Goal: Contribute content: Add original content to the website for others to see

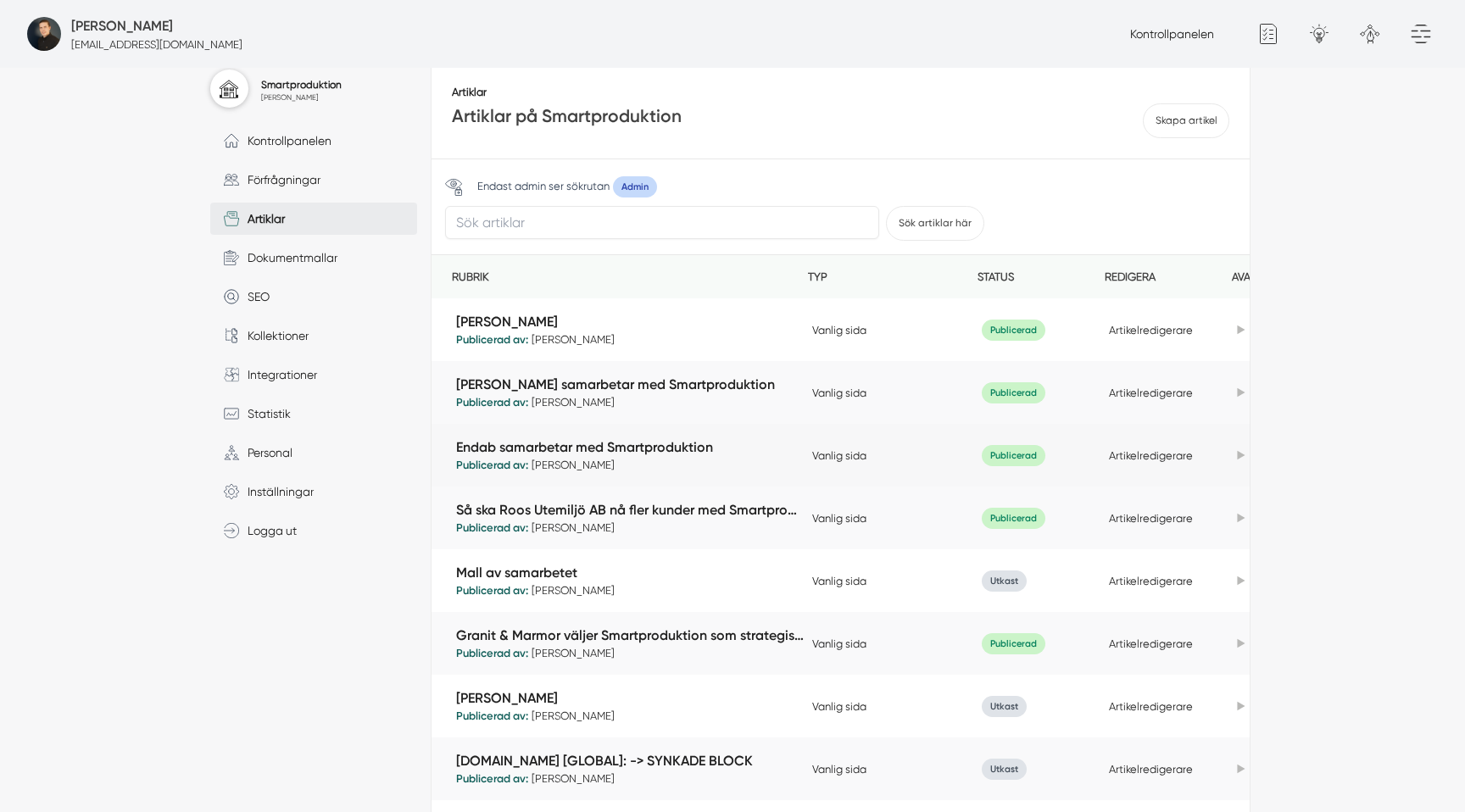
scroll to position [203, 0]
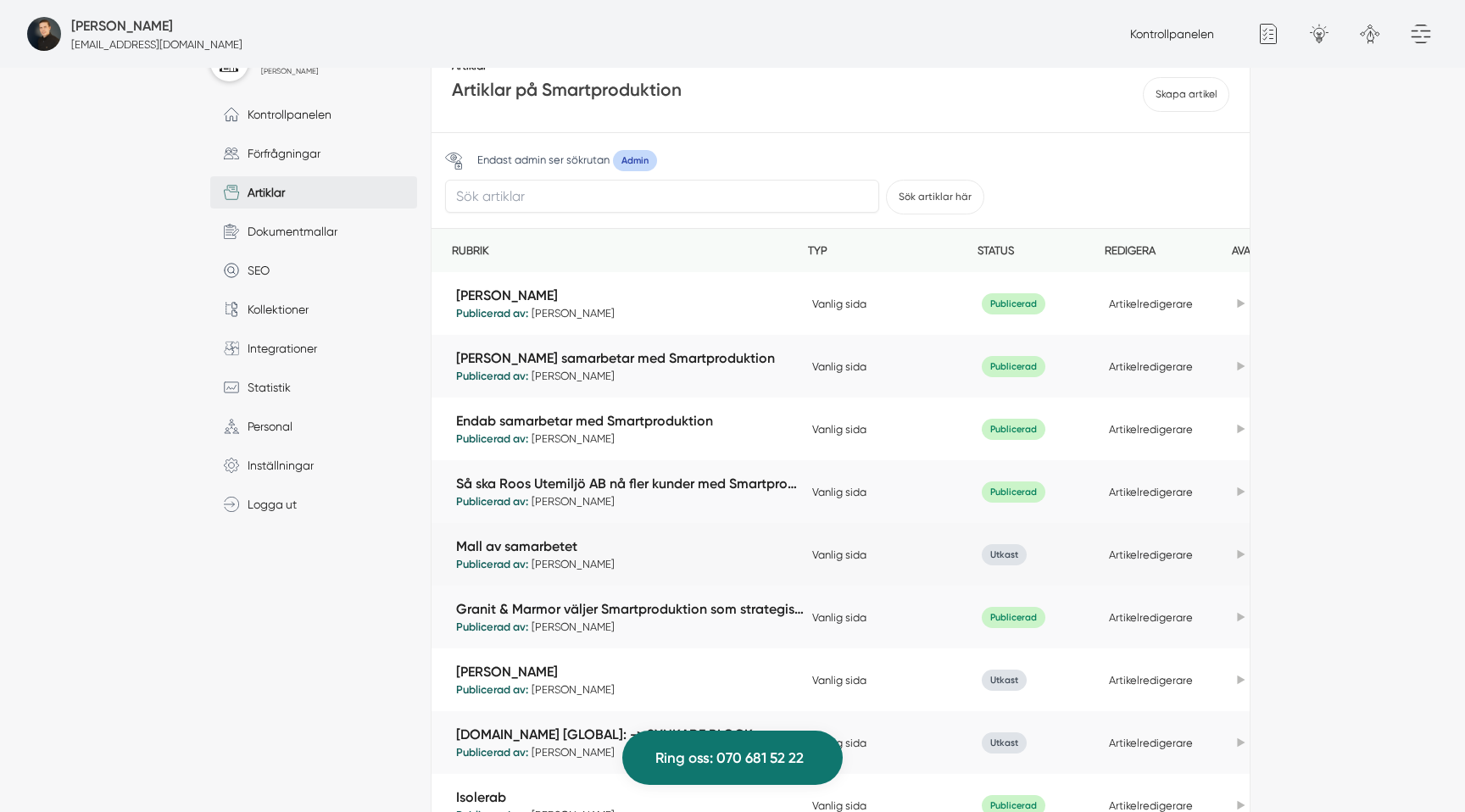
click at [1240, 551] on td "Duplicera" at bounding box center [1274, 554] width 85 height 37
click at [1237, 555] on icon at bounding box center [1241, 555] width 8 height 9
click at [1216, 580] on link "Duplicera" at bounding box center [1177, 587] width 143 height 33
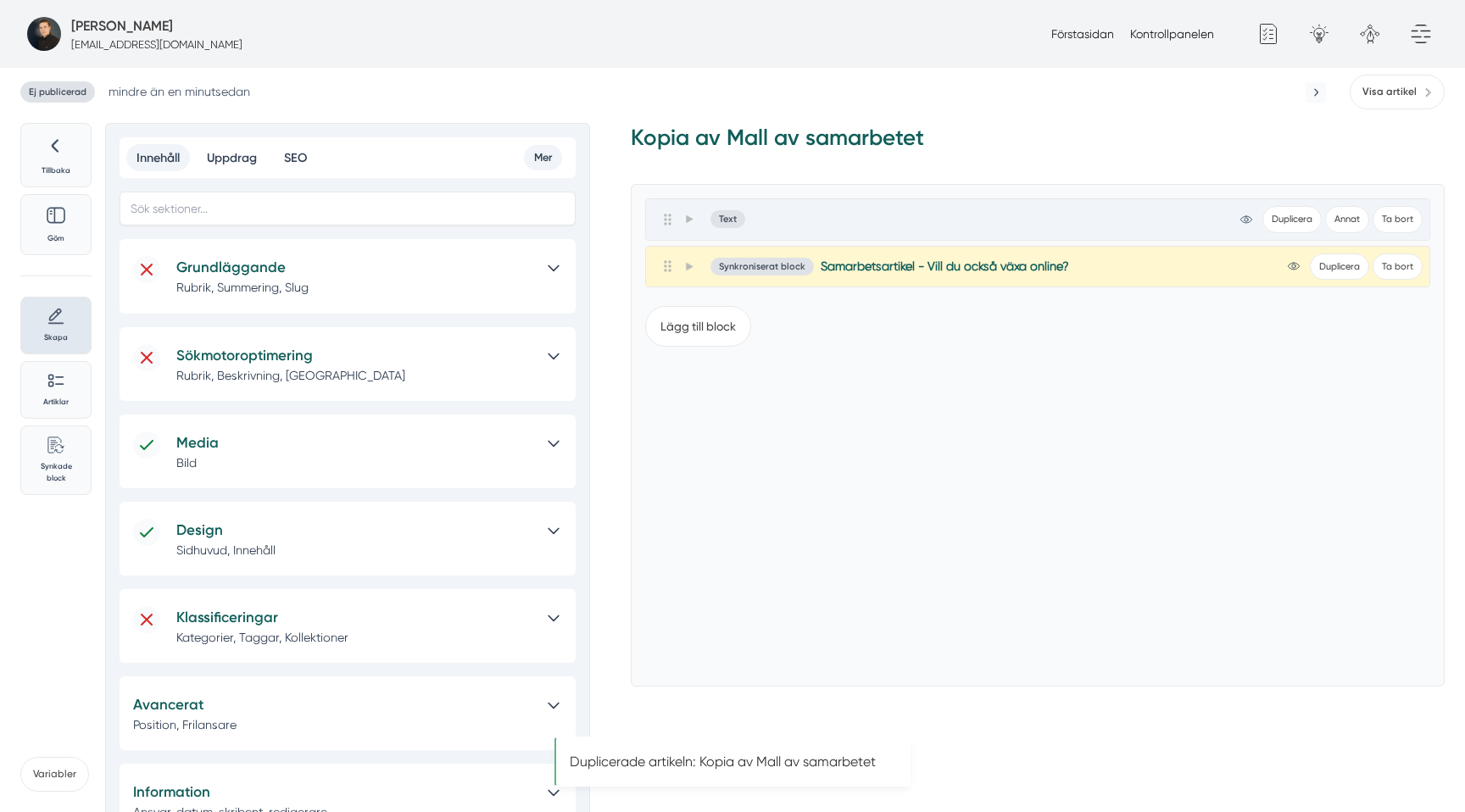
click at [378, 253] on div "Grundläggande Rubrik, Summering, Slug" at bounding box center [348, 276] width 456 height 74
click at [364, 267] on h5 "Grundläggande" at bounding box center [355, 267] width 357 height 23
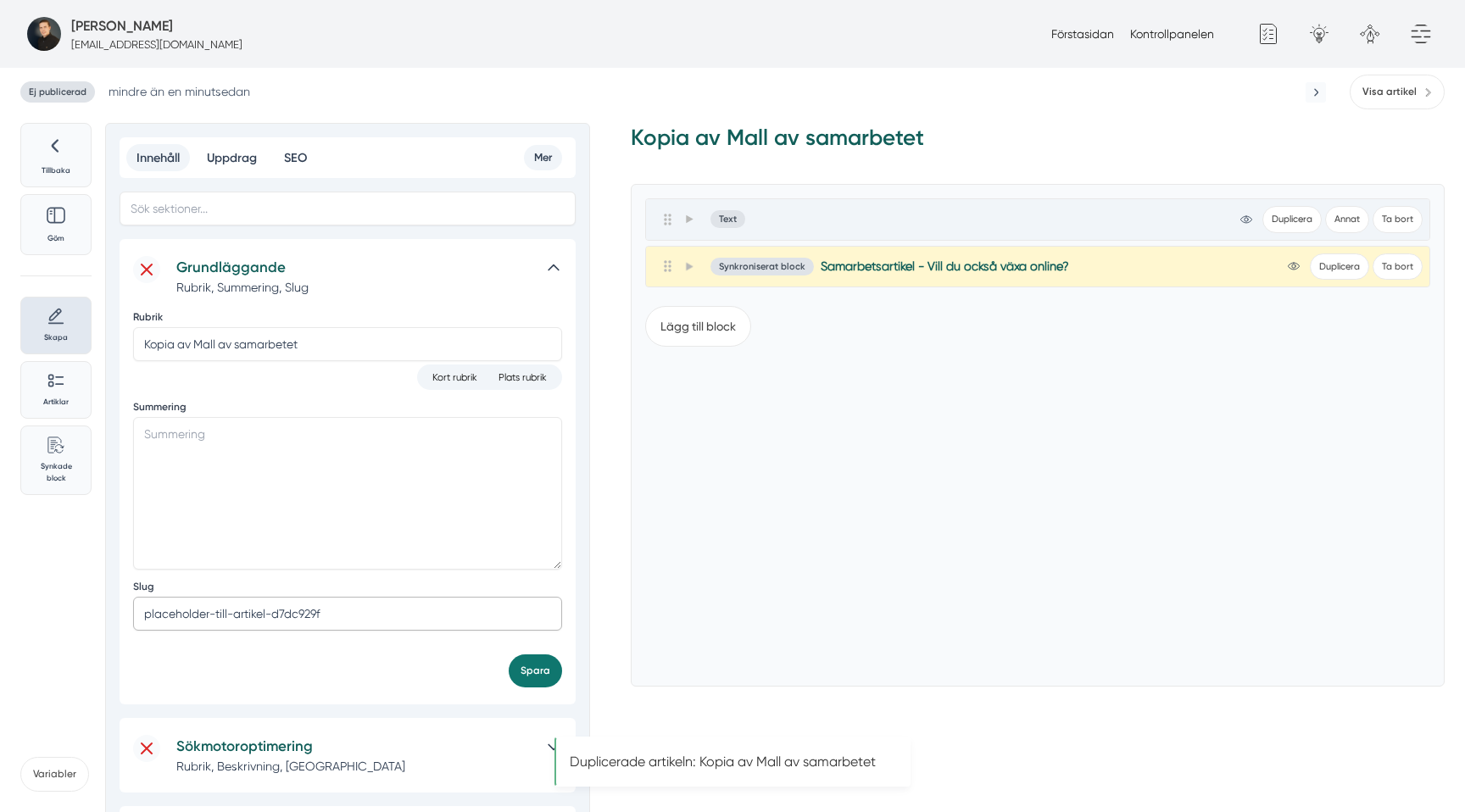
click at [217, 614] on input "placeholder-till-artikel-d7dc929f" at bounding box center [348, 614] width 429 height 34
click at [1029, 551] on div "Lägg till block" at bounding box center [1037, 482] width 785 height 380
click at [1323, 35] on icon at bounding box center [1320, 34] width 34 height 34
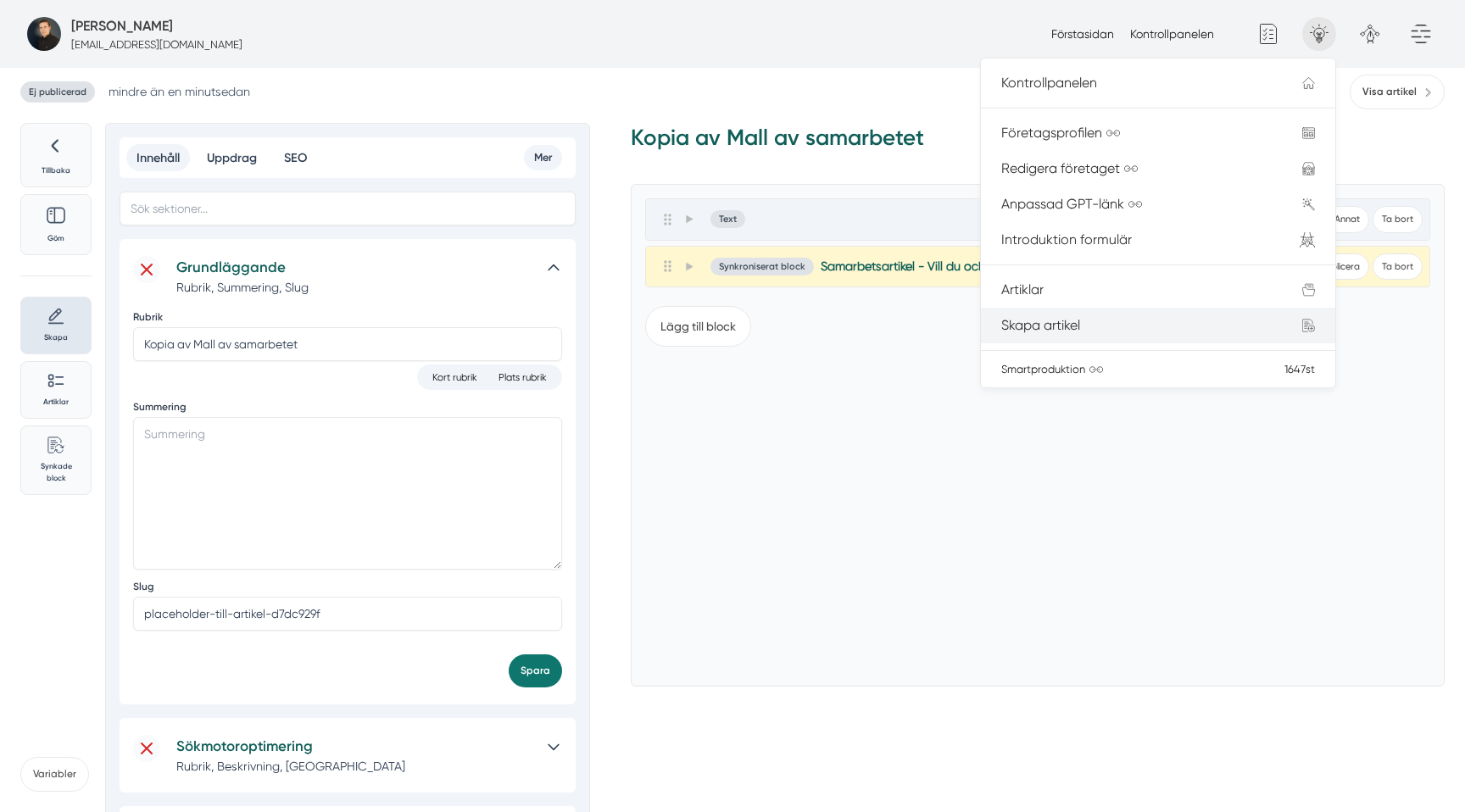
click at [1064, 315] on li "Skapa artikel" at bounding box center [1157, 325] width 354 height 35
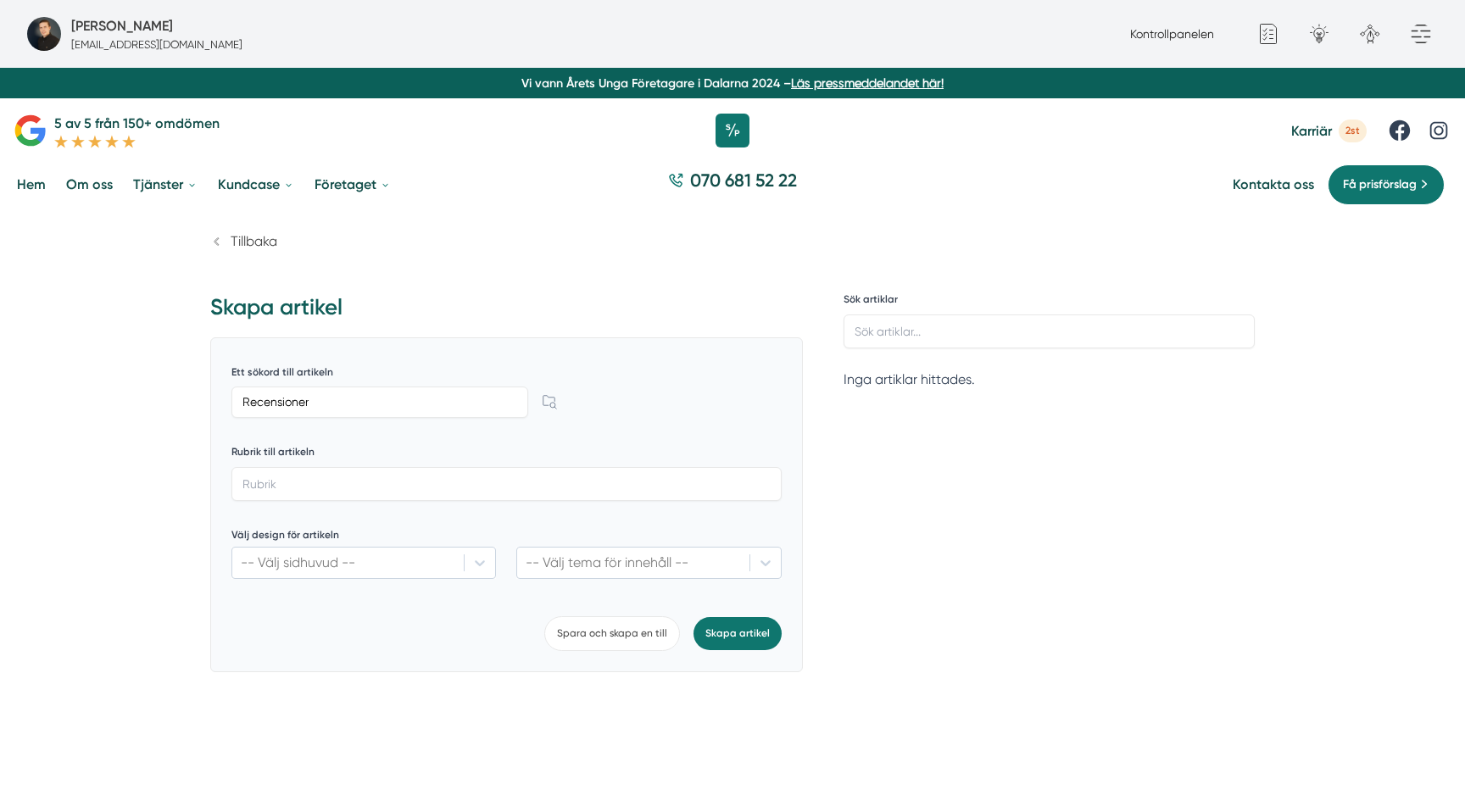
type input "Recensioner"
paste input "Recensioner"
type input "Recensioner"
click at [752, 631] on button "Skapa artikel" at bounding box center [737, 633] width 88 height 33
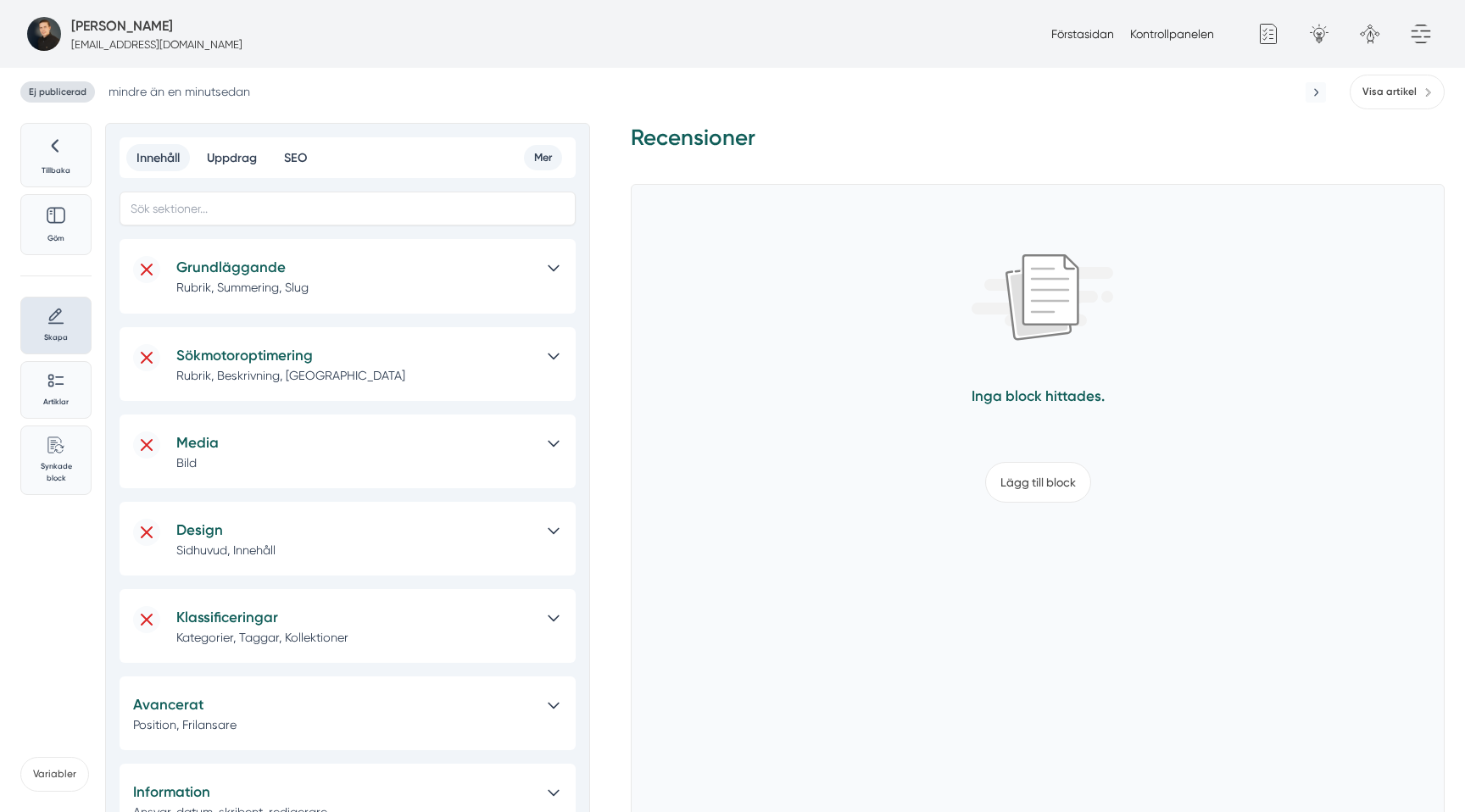
click at [387, 282] on p "Rubrik, Summering, Slug" at bounding box center [355, 288] width 357 height 17
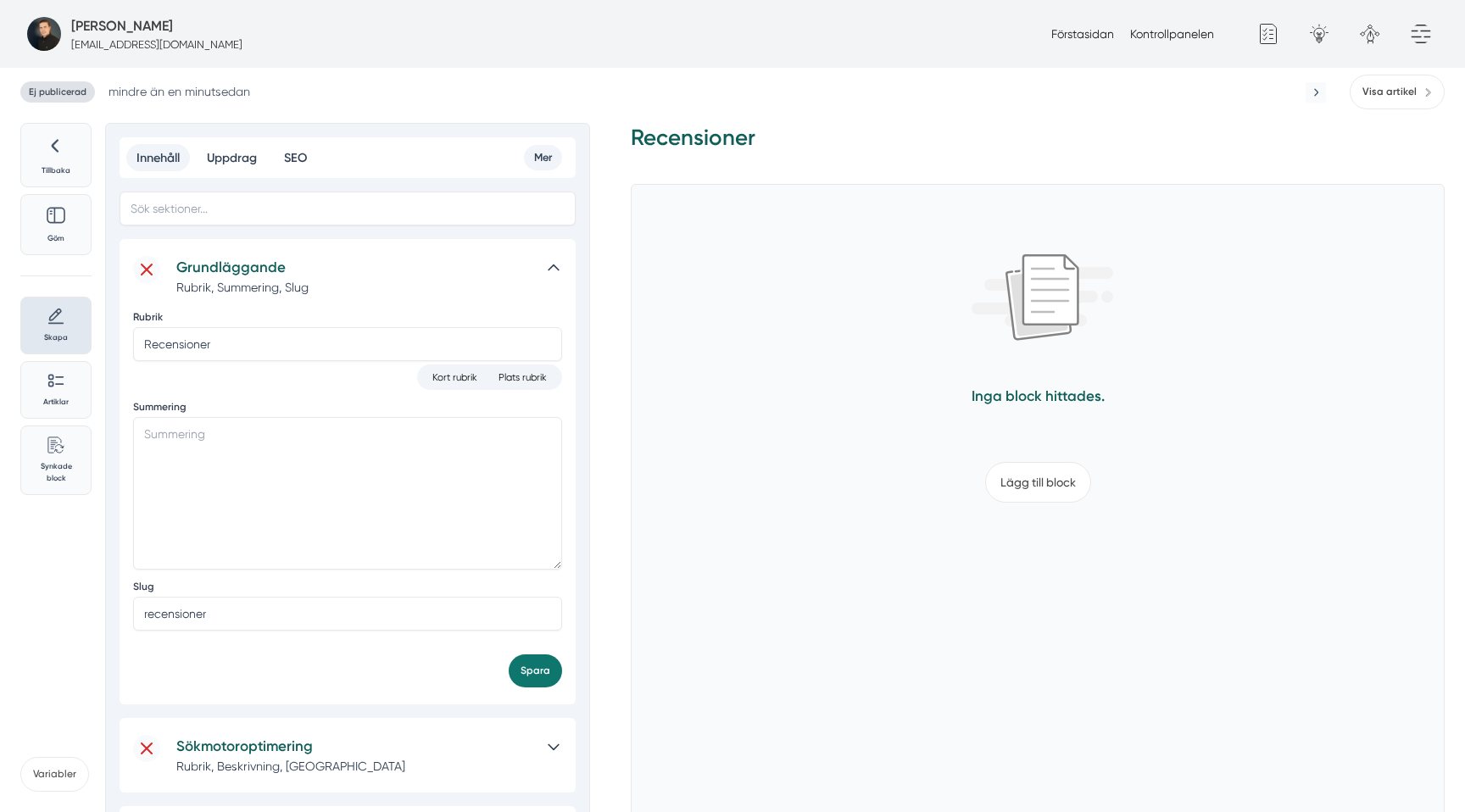
click at [1185, 10] on div "Förstasidan Kontrollpanelen Du måste ladda om sidan för att förändringar ska ap…" at bounding box center [1241, 33] width 393 height 67
click at [1177, 35] on link "Kontrollpanelen" at bounding box center [1171, 34] width 84 height 13
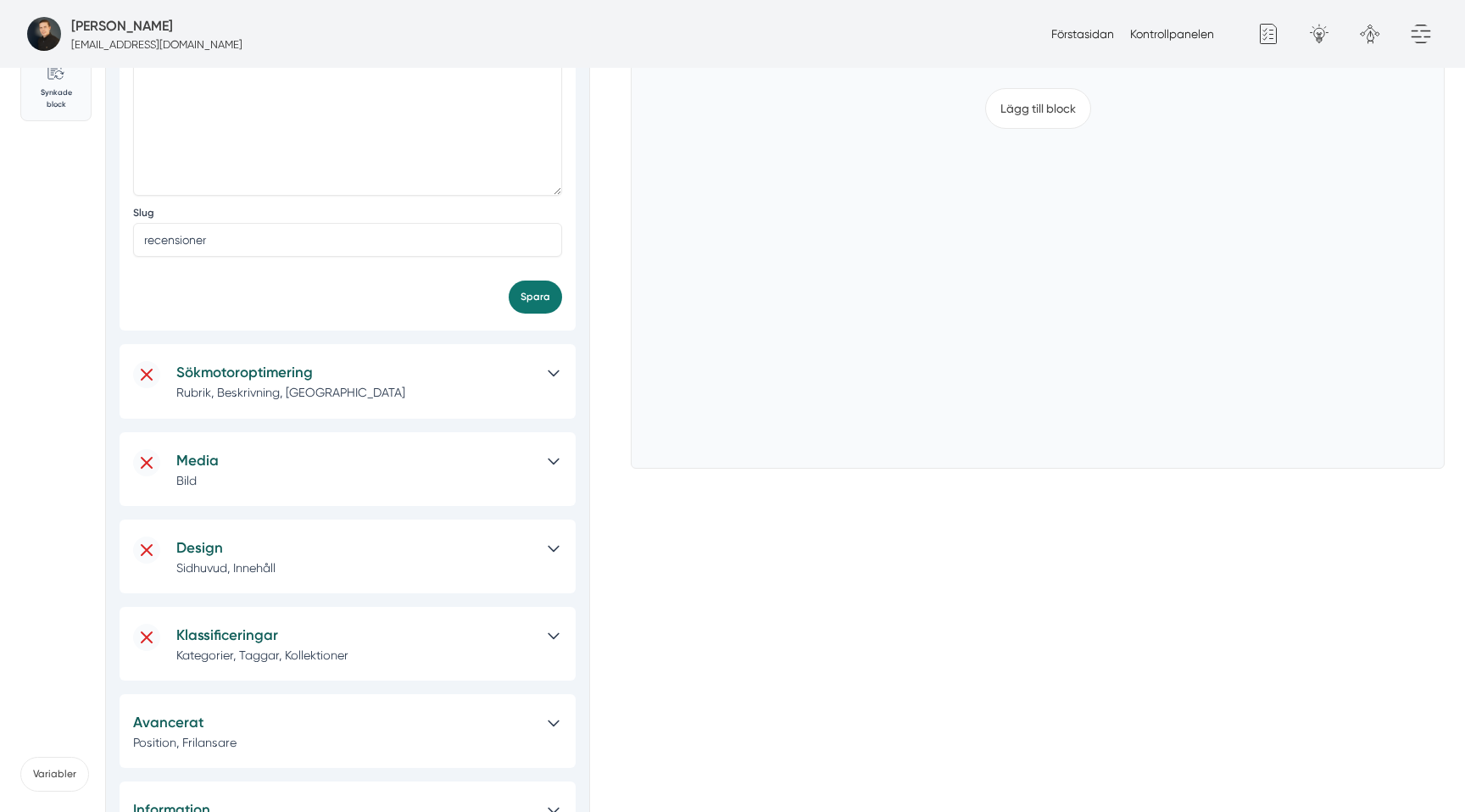
scroll to position [485, 0]
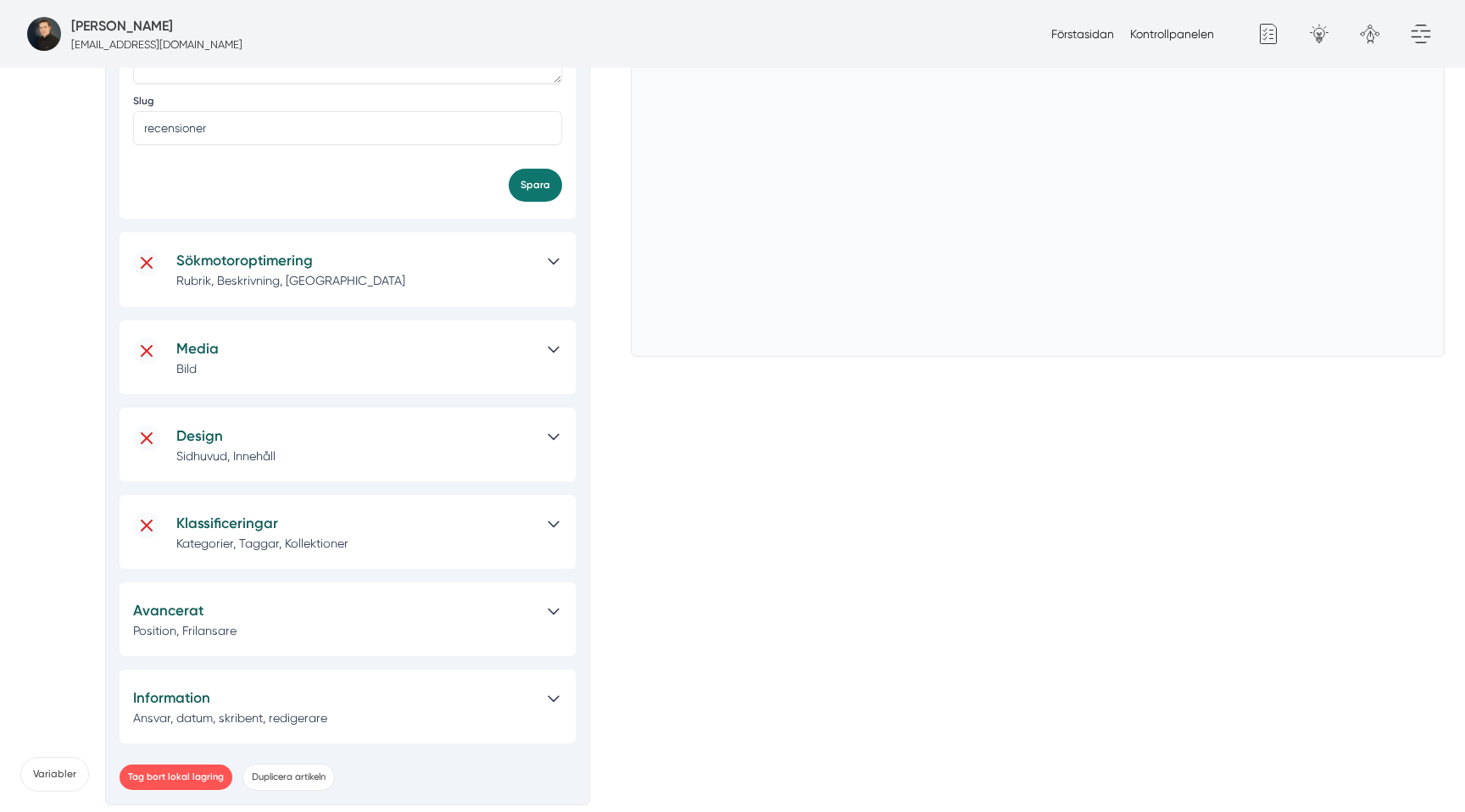
click at [209, 775] on button "Tag bort lokal lagring" at bounding box center [176, 777] width 113 height 25
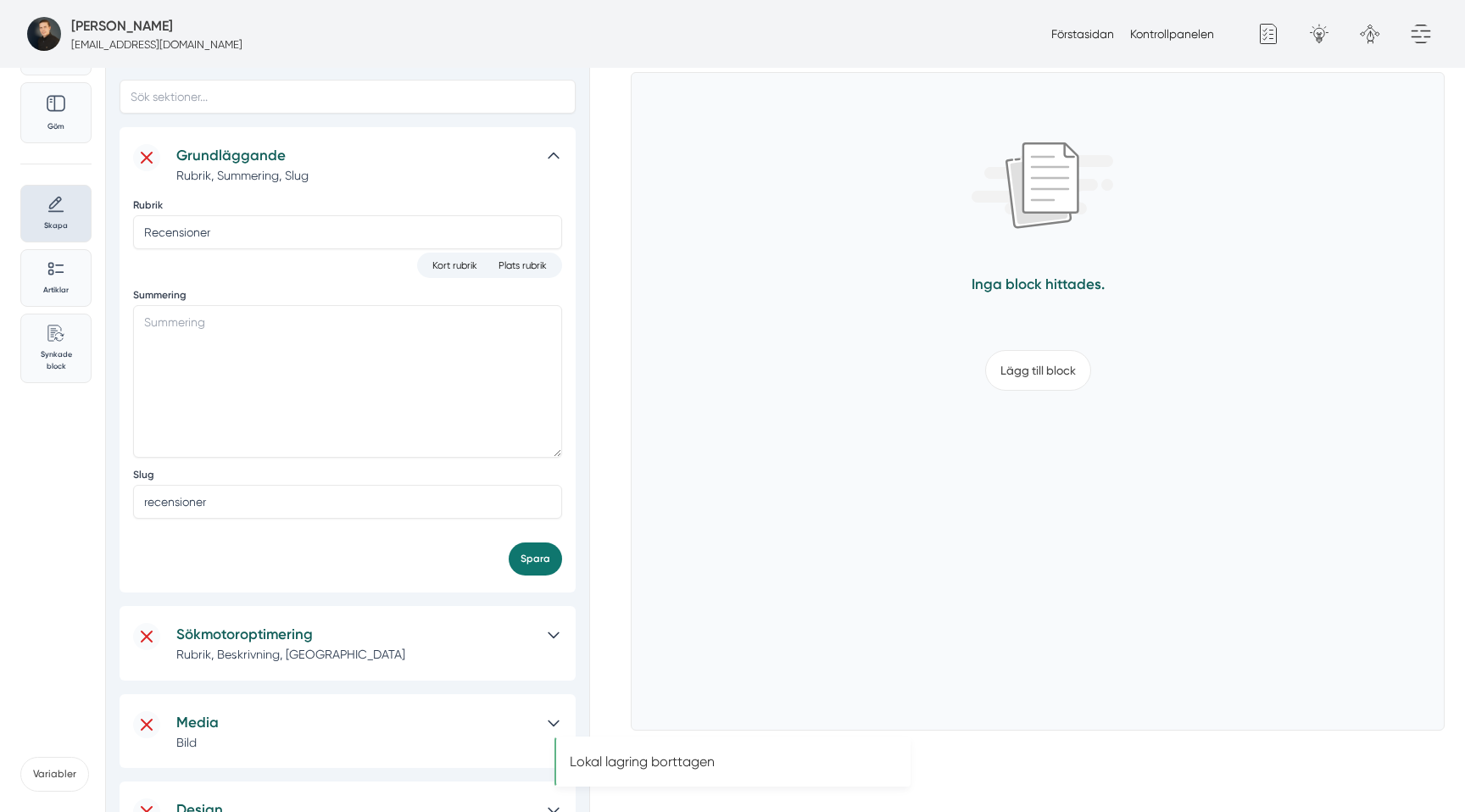
scroll to position [0, 0]
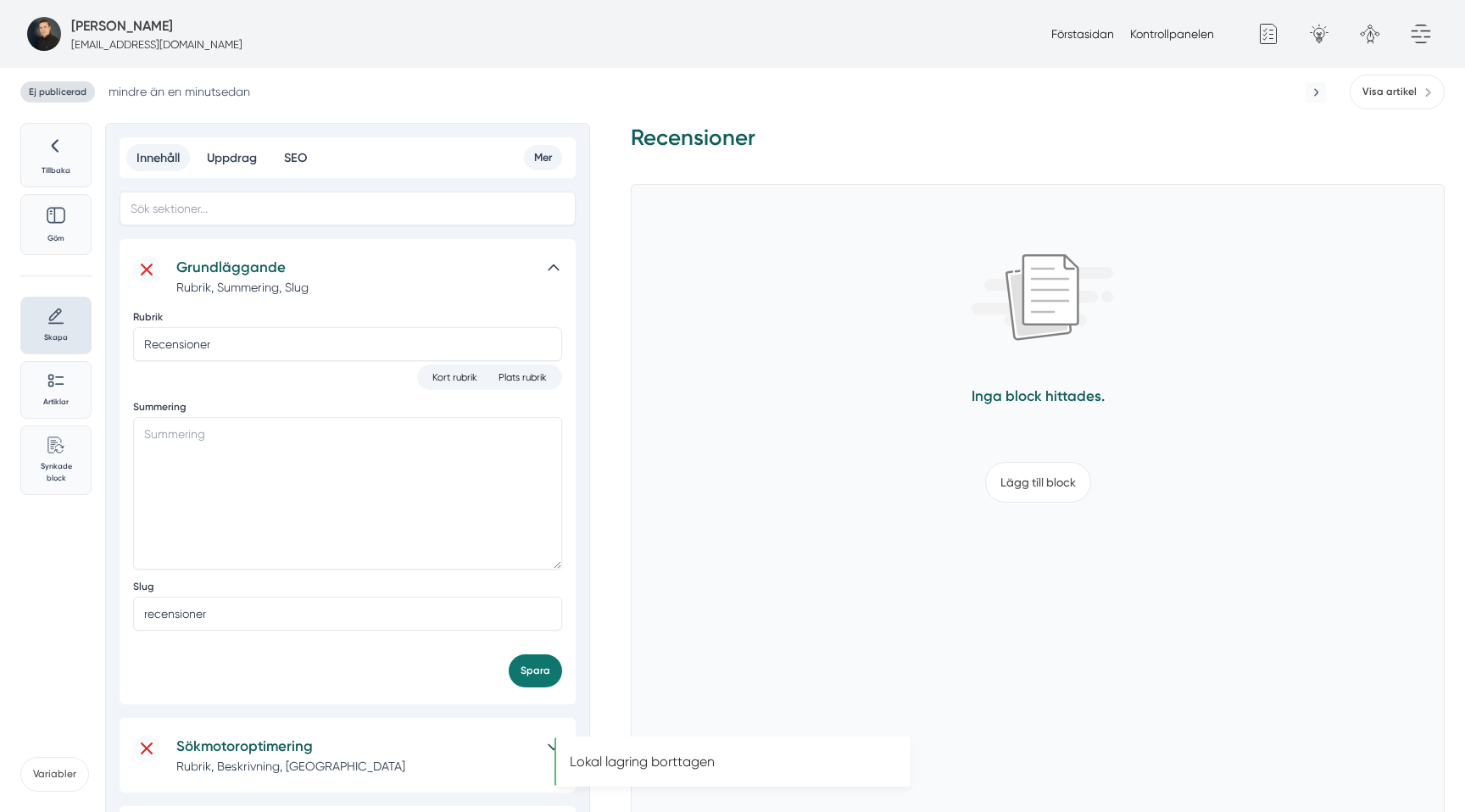
click at [397, 274] on h5 "Grundläggande" at bounding box center [355, 267] width 357 height 23
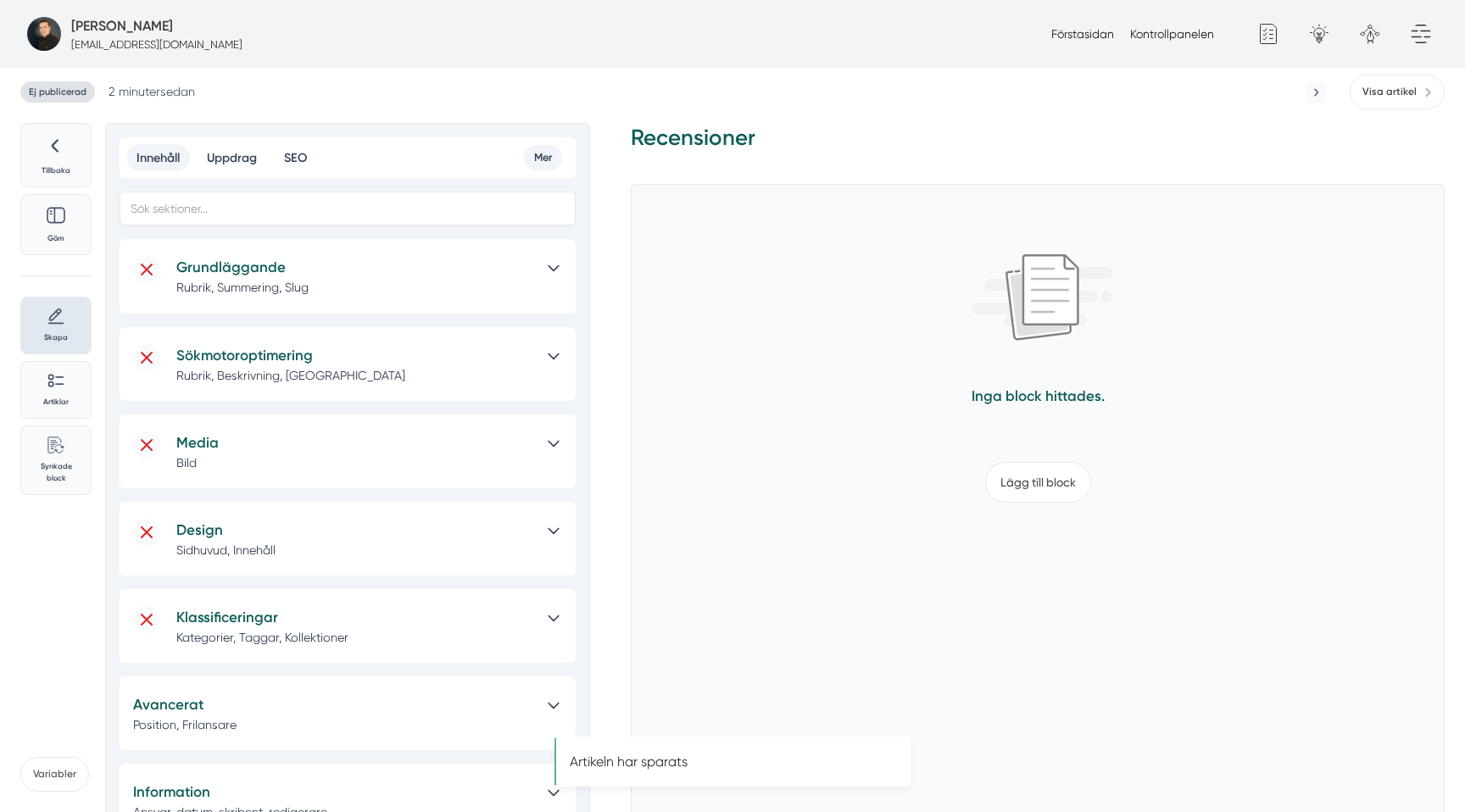
click at [420, 289] on p "Rubrik, Summering, Slug" at bounding box center [355, 288] width 357 height 17
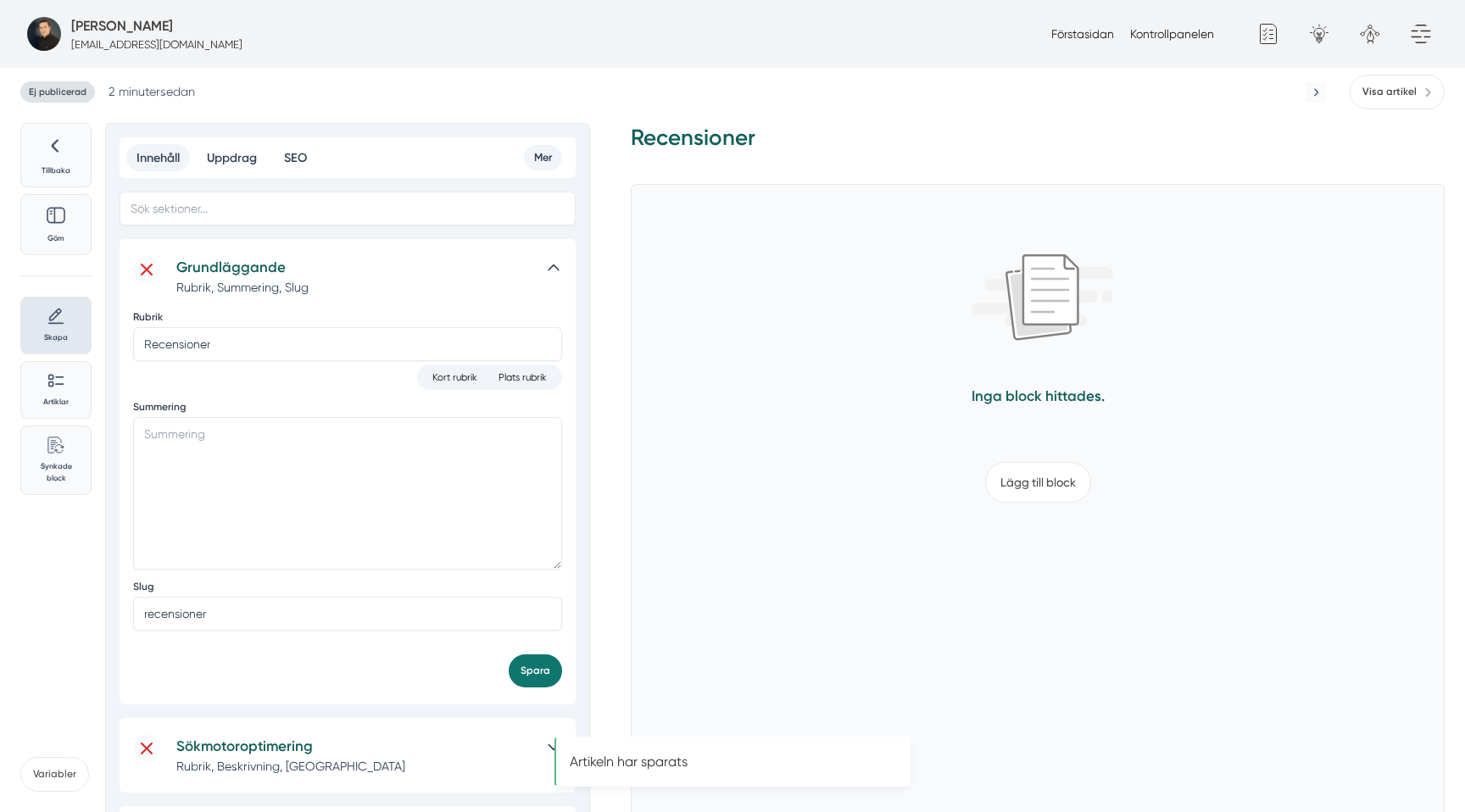
click at [211, 636] on div "Slug recensioner" at bounding box center [348, 610] width 429 height 61
click at [240, 606] on input "recensioner" at bounding box center [348, 614] width 429 height 34
type input "recensionerqweqwe"
click at [508, 654] on button "Spara" at bounding box center [535, 670] width 53 height 33
click at [374, 297] on div "Rubrik Recensioner Kort rubrik Plats rubrik Summering Slug recensionerqweqwe Sp…" at bounding box center [348, 492] width 429 height 391
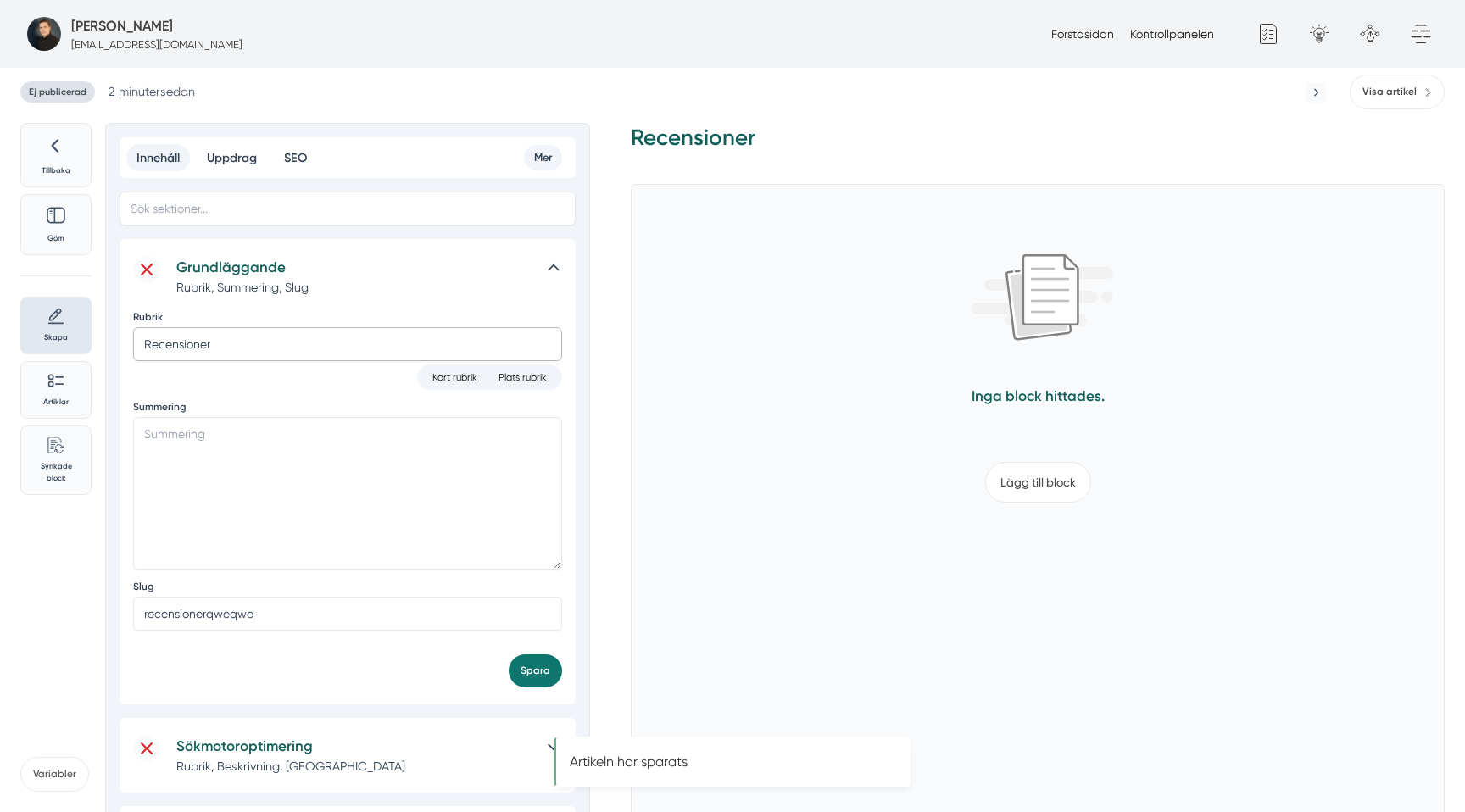
click at [346, 348] on input "Recensioner" at bounding box center [348, 344] width 429 height 34
type input "Recensioner (ANVÄND INTE)"
click at [508, 654] on button "Spara" at bounding box center [535, 670] width 53 height 33
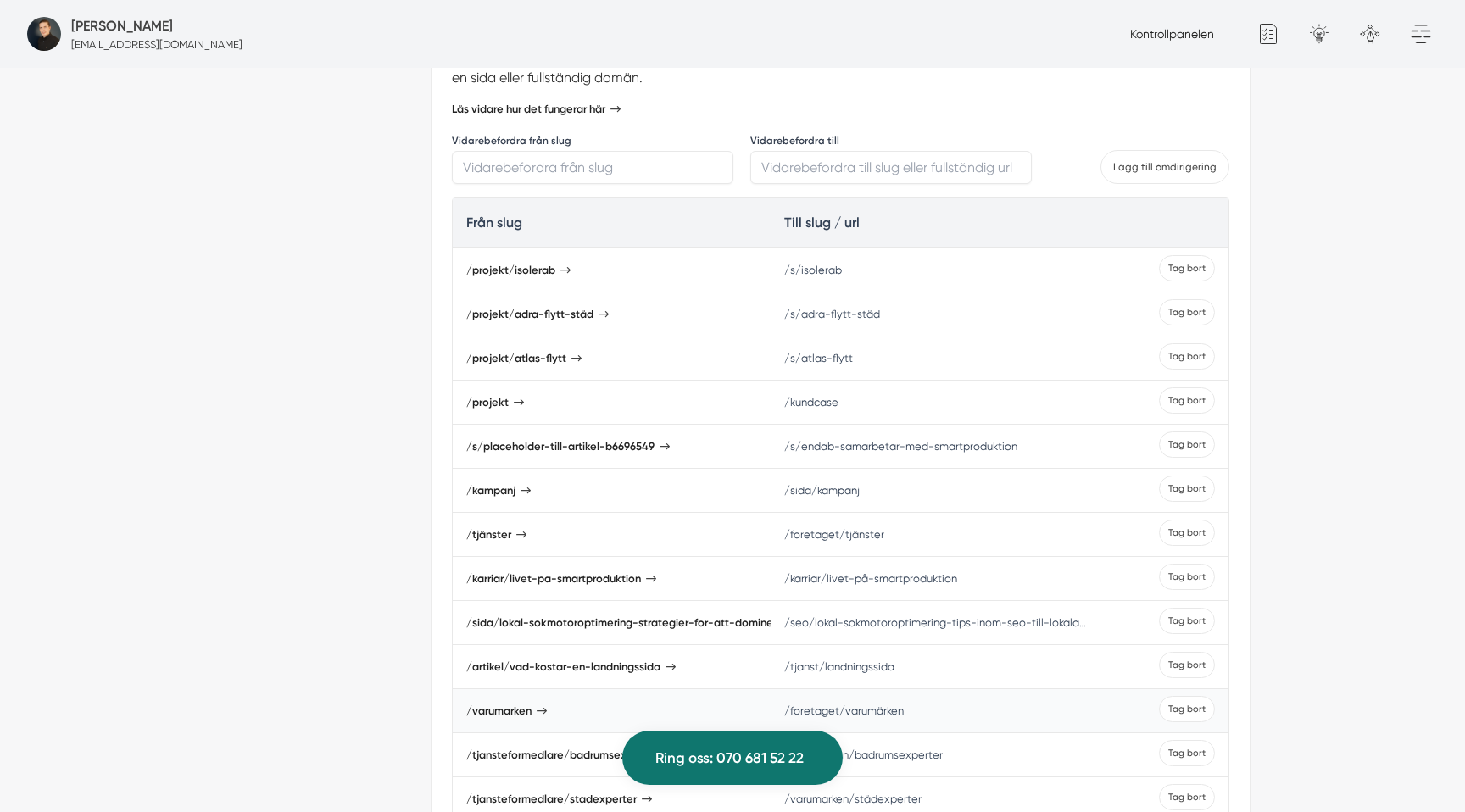
scroll to position [830, 0]
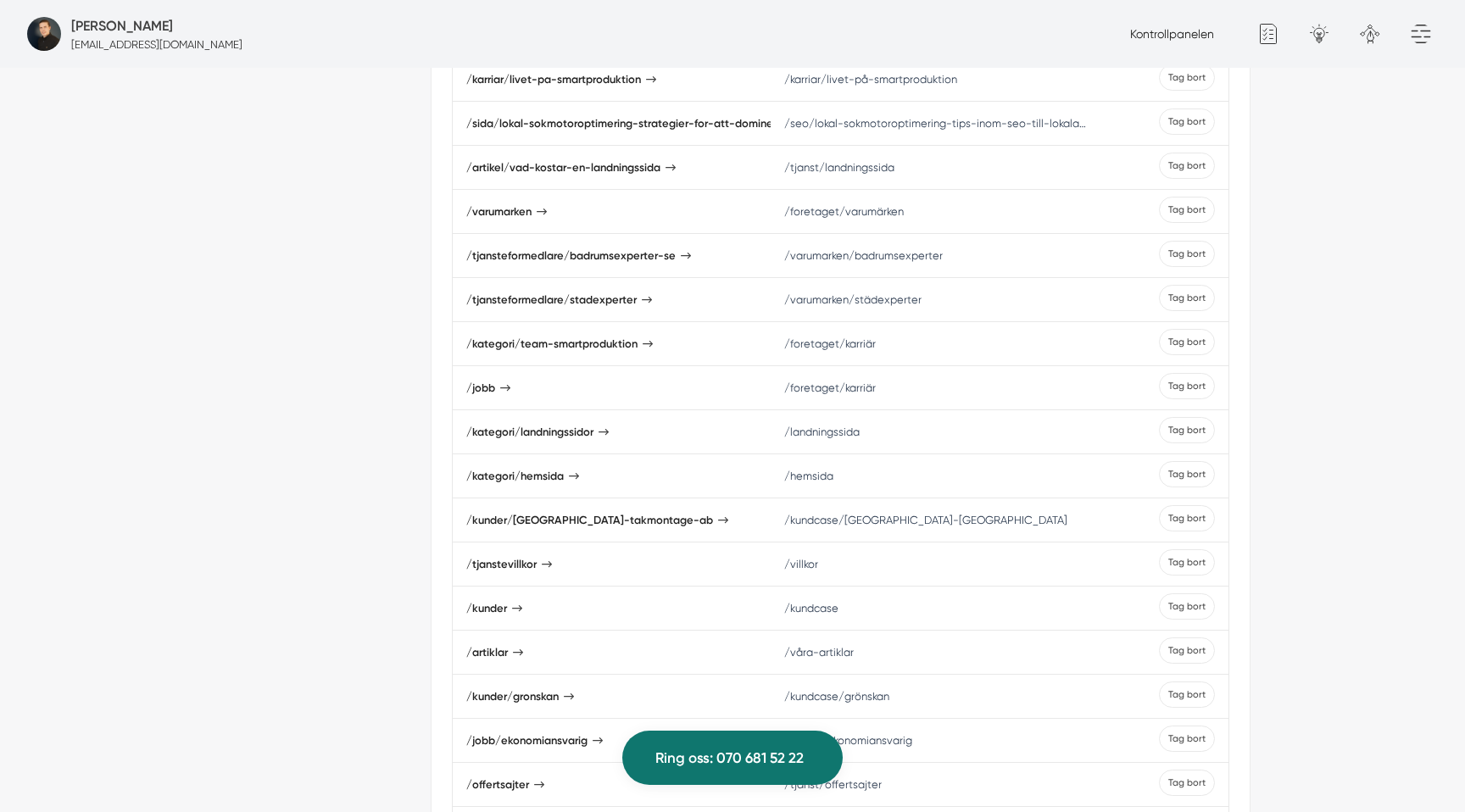
scroll to position [1366, 0]
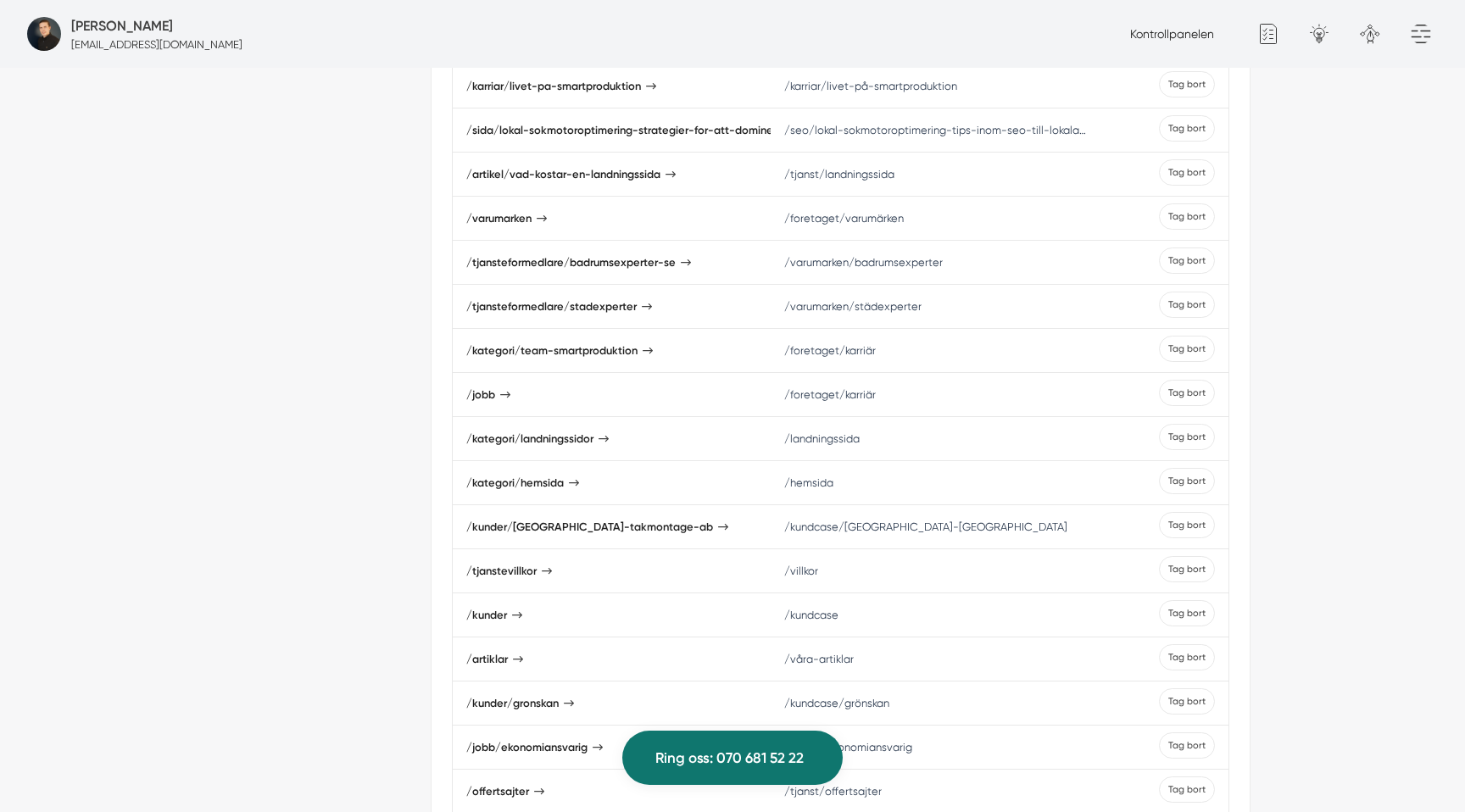
click at [1324, 216] on div "Smartproduktion Victor Blomberg Kontrollpanelen Förfrågningar Artiklar Dokument…" at bounding box center [732, 241] width 1465 height 2788
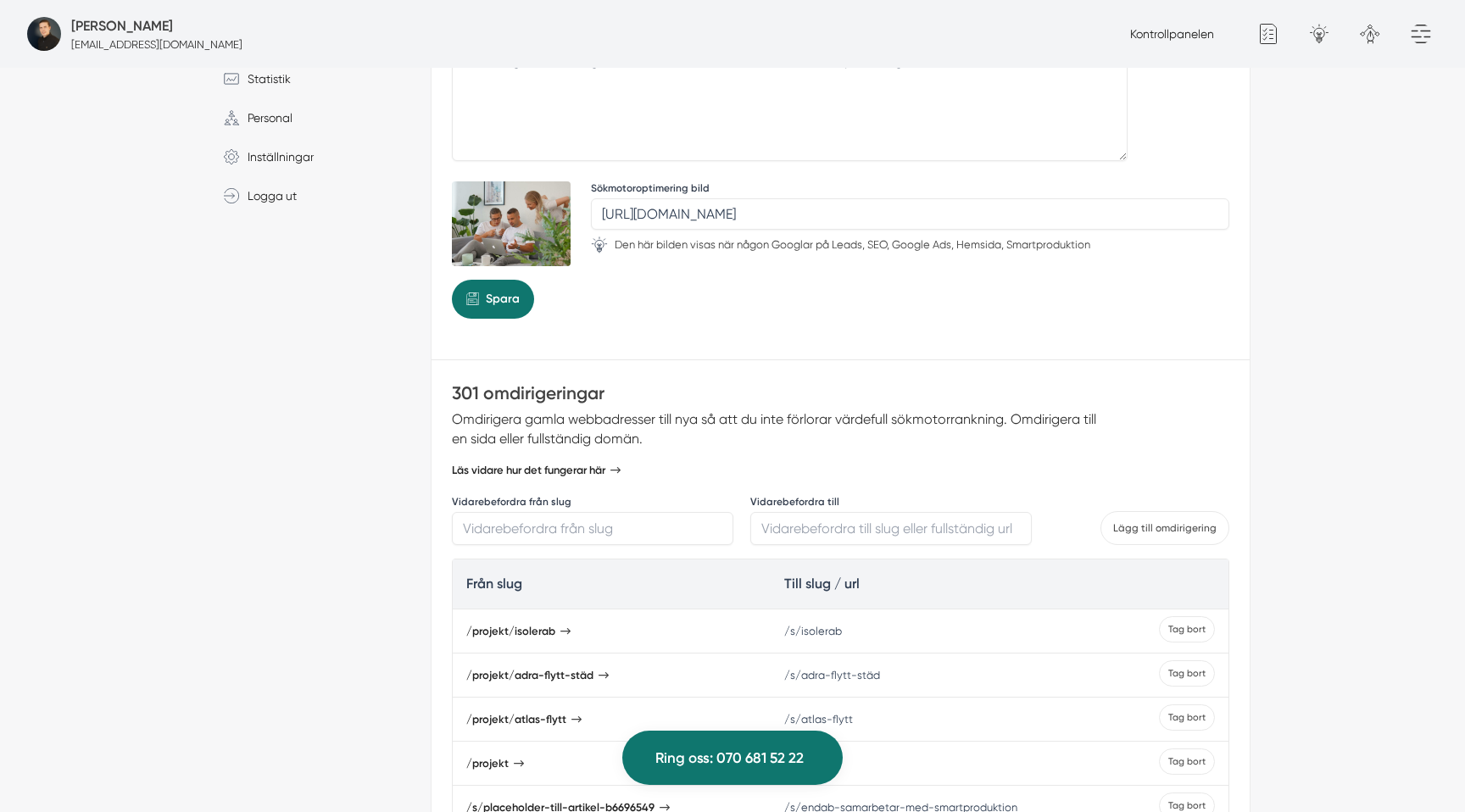
scroll to position [330, 0]
